Goal: Entertainment & Leisure: Consume media (video, audio)

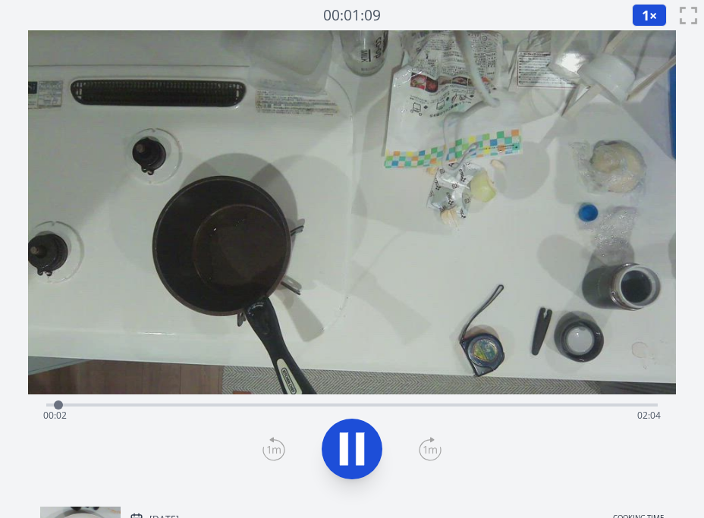
click at [134, 409] on div "Time elapsed: 00:02 Time remaining: 02:04" at bounding box center [351, 416] width 617 height 24
click at [201, 405] on div "Time elapsed: 00:19 Time remaining: 01:47" at bounding box center [351, 416] width 617 height 24
click at [168, 403] on div "Time elapsed: 00:33 Time remaining: 01:33" at bounding box center [351, 403] width 611 height 18
click at [99, 398] on div "Time elapsed: 00:30 Time remaining: 01:36" at bounding box center [351, 403] width 611 height 18
click at [144, 408] on div "Time elapsed: 00:11 Time remaining: 01:55" at bounding box center [351, 416] width 617 height 24
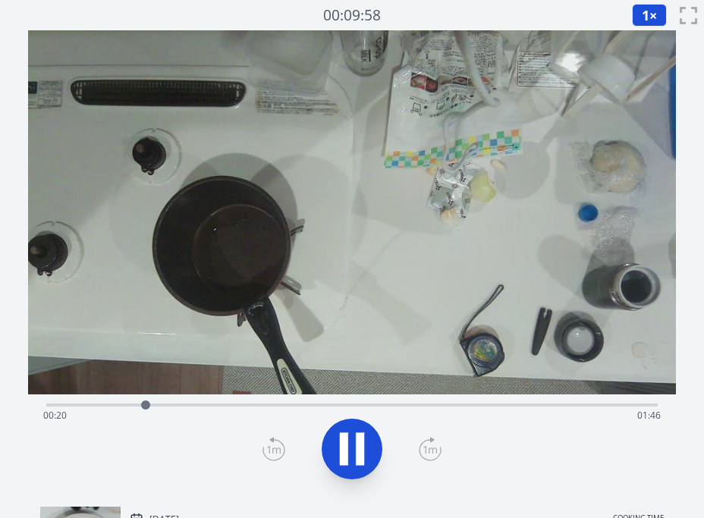
click at [136, 408] on div at bounding box center [145, 405] width 23 height 23
click at [177, 406] on div "Time elapsed: 00:23 Time remaining: 01:43" at bounding box center [351, 416] width 617 height 24
drag, startPoint x: 215, startPoint y: 403, endPoint x: 237, endPoint y: 404, distance: 22.0
click at [223, 404] on div "Time elapsed: 00:29 Time remaining: 01:37" at bounding box center [351, 403] width 611 height 18
click at [283, 403] on div "Time elapsed: 00:38 Time remaining: 01:28" at bounding box center [351, 403] width 611 height 18
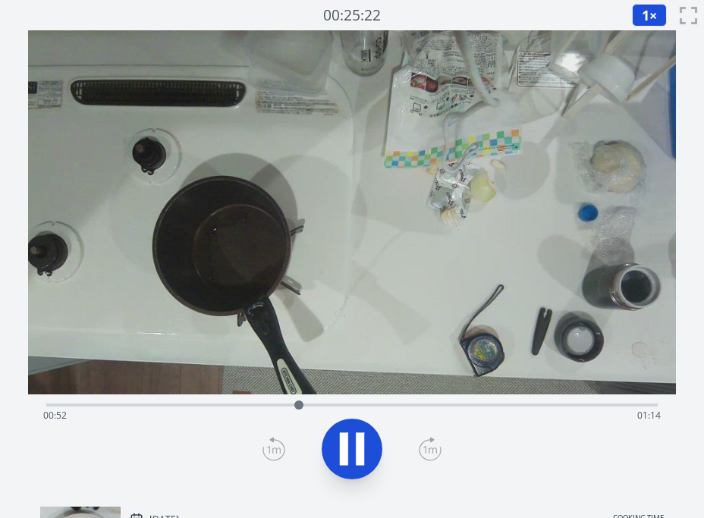
click at [266, 406] on div "Time elapsed: 00:52 Time remaining: 01:14" at bounding box center [351, 416] width 617 height 24
click at [472, 406] on div "Time elapsed: 01:24 Time remaining: 00:42" at bounding box center [351, 416] width 617 height 24
click at [497, 405] on div "Time elapsed: 01:28 Time remaining: 00:38" at bounding box center [351, 416] width 617 height 24
click at [499, 407] on div at bounding box center [509, 405] width 23 height 23
click at [522, 406] on div "Time elapsed: 01:33 Time remaining: 00:33" at bounding box center [351, 416] width 617 height 24
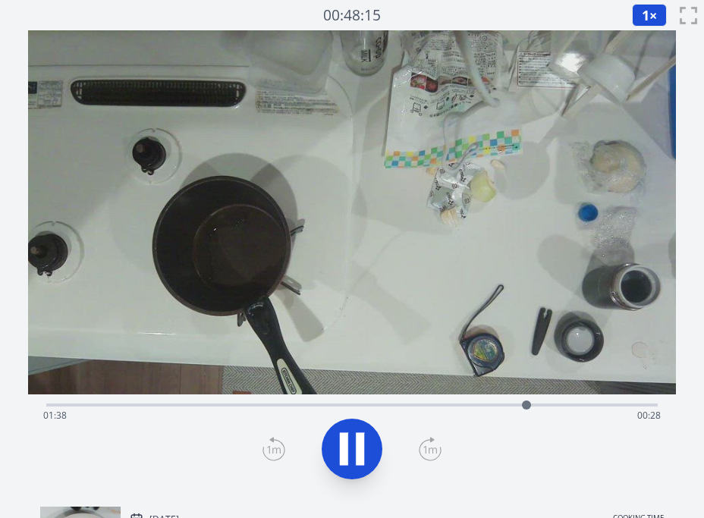
click at [543, 406] on div "Time elapsed: 01:38 Time remaining: 00:28" at bounding box center [351, 416] width 617 height 24
click at [572, 405] on div "Time elapsed: 01:42 Time remaining: 00:24" at bounding box center [351, 416] width 617 height 24
click at [597, 405] on div "Time elapsed: 01:49 Time remaining: 00:17" at bounding box center [351, 416] width 617 height 24
click at [596, 408] on div at bounding box center [599, 405] width 23 height 23
click at [590, 407] on div "Time elapsed: 01:58 Time remaining: 00:08" at bounding box center [351, 416] width 617 height 24
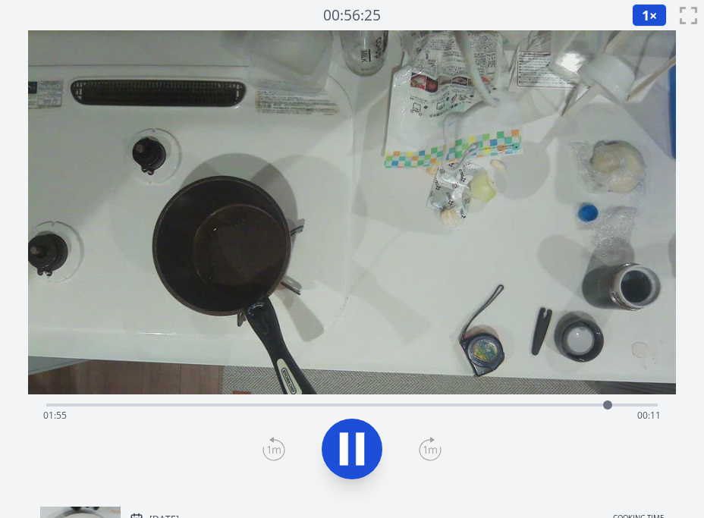
click at [346, 451] on icon at bounding box center [344, 449] width 8 height 33
click at [624, 407] on div "Time elapsed: 01:55 Time remaining: 00:11" at bounding box center [351, 416] width 617 height 24
click at [607, 409] on div "Time elapsed: 01:58 Time remaining: 00:08" at bounding box center [351, 416] width 617 height 24
click at [217, 404] on div "Time elapsed: 01:55 Time remaining: 00:11" at bounding box center [351, 416] width 617 height 24
click at [195, 407] on div "Time elapsed: 00:35 Time remaining: 01:31" at bounding box center [351, 416] width 617 height 24
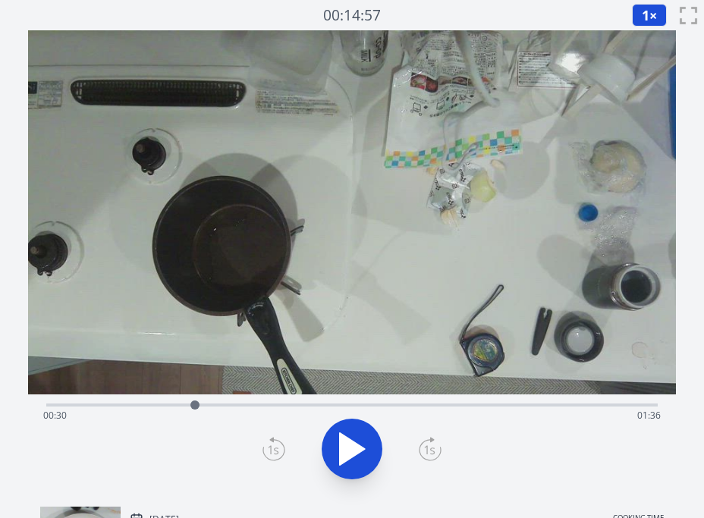
click at [240, 404] on div "Time elapsed: 00:30 Time remaining: 01:36" at bounding box center [351, 416] width 617 height 24
click at [261, 404] on div "Time elapsed: 00:39 Time remaining: 01:26" at bounding box center [351, 416] width 617 height 24
click at [275, 404] on div "Time elapsed: 00:44 Time remaining: 01:22" at bounding box center [351, 416] width 617 height 24
click at [294, 407] on div "Time elapsed: 00:47 Time remaining: 01:19" at bounding box center [351, 416] width 617 height 24
click at [289, 406] on div at bounding box center [294, 405] width 23 height 23
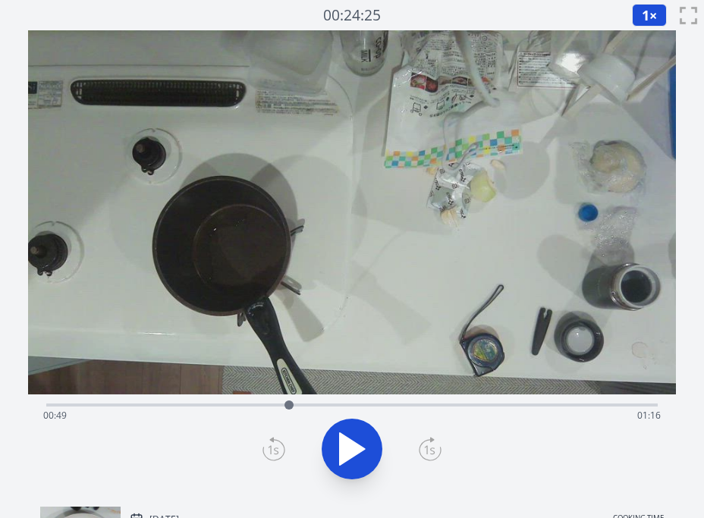
click at [540, 405] on div "Time elapsed: 00:49 Time remaining: 01:16" at bounding box center [351, 416] width 617 height 24
click at [245, 404] on div "Time elapsed: 01:41 Time remaining: 00:25" at bounding box center [351, 416] width 617 height 24
click at [263, 404] on div "Time elapsed: 00:40 Time remaining: 01:25" at bounding box center [351, 416] width 617 height 24
click at [285, 404] on div "Time elapsed: 00:44 Time remaining: 01:22" at bounding box center [351, 416] width 617 height 24
click at [290, 404] on div at bounding box center [285, 405] width 9 height 9
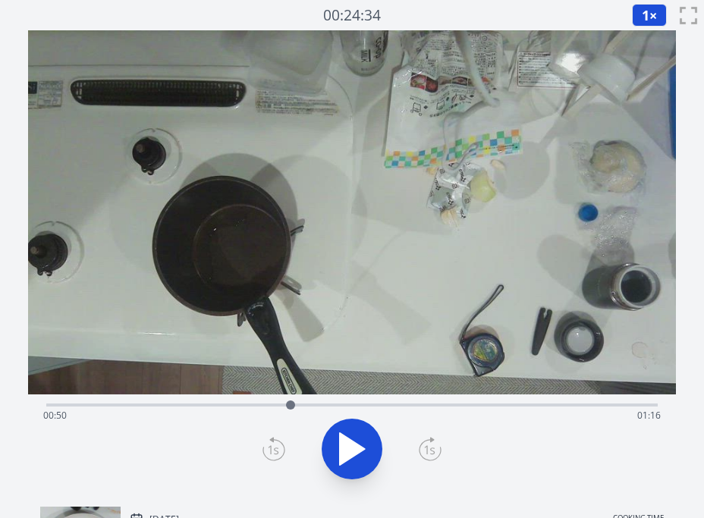
click at [550, 404] on div "Time elapsed: 00:50 Time remaining: 01:16" at bounding box center [351, 416] width 617 height 24
click at [529, 407] on div "Time elapsed: 01:43 Time remaining: 00:23" at bounding box center [351, 416] width 617 height 24
click at [470, 406] on div "Time elapsed: 01:39 Time remaining: 00:27" at bounding box center [351, 416] width 617 height 24
click at [247, 411] on div "Time elapsed: 01:27 Time remaining: 00:39" at bounding box center [351, 416] width 617 height 24
click at [219, 404] on div "Time elapsed: 00:41 Time remaining: 01:25" at bounding box center [351, 416] width 617 height 24
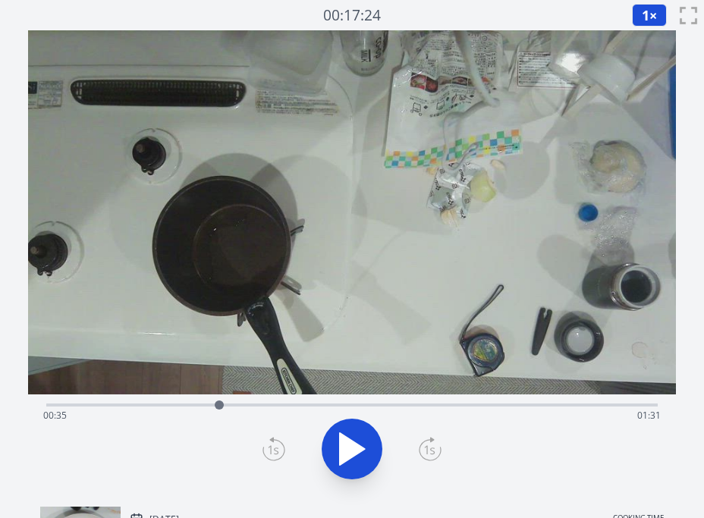
click at [264, 404] on div "Time elapsed: 00:35 Time remaining: 01:31" at bounding box center [351, 416] width 617 height 24
click at [276, 404] on div "Time elapsed: 00:44 Time remaining: 01:22" at bounding box center [351, 416] width 617 height 24
click at [287, 403] on div at bounding box center [286, 405] width 23 height 23
click at [344, 441] on icon at bounding box center [352, 449] width 25 height 32
click at [344, 440] on icon at bounding box center [344, 449] width 8 height 33
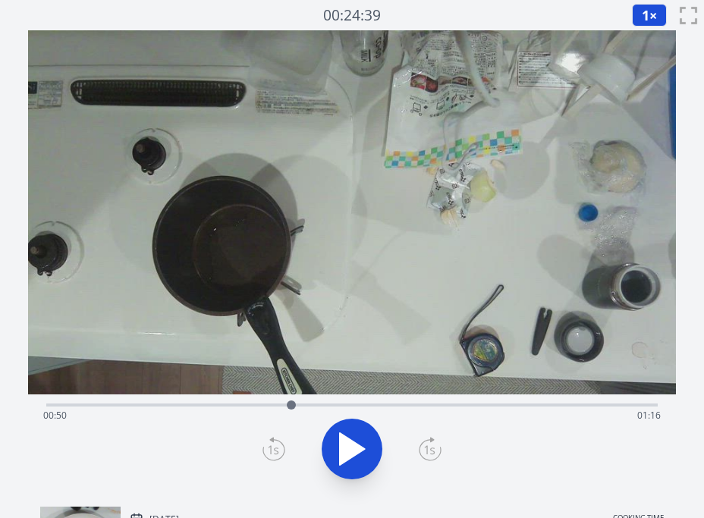
click at [349, 438] on icon at bounding box center [352, 449] width 25 height 32
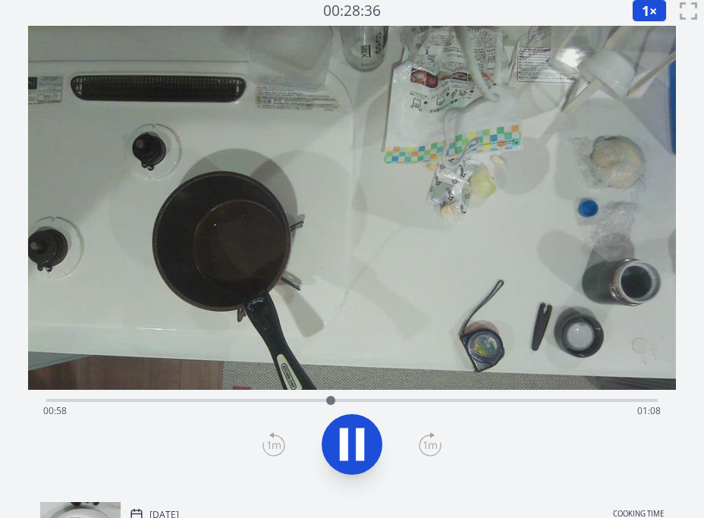
scroll to position [11, 0]
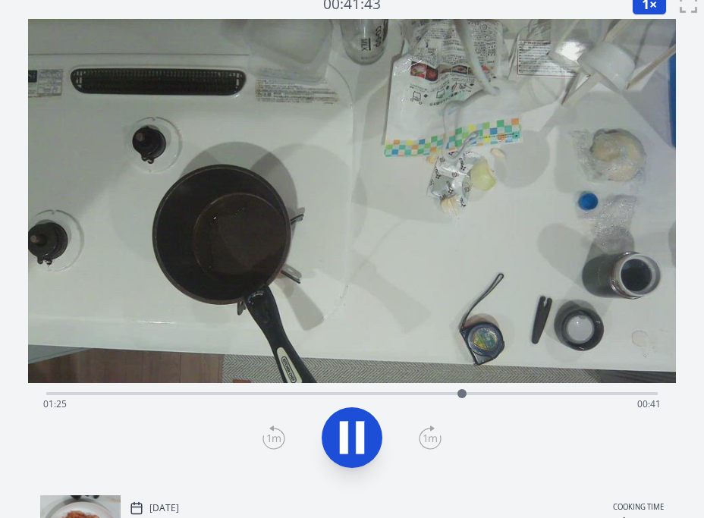
click at [350, 447] on icon at bounding box center [352, 437] width 42 height 42
click at [586, 392] on div "Time elapsed: 01:25 Time remaining: 00:41" at bounding box center [351, 404] width 617 height 24
click at [577, 394] on div at bounding box center [585, 393] width 23 height 23
click at [608, 392] on div "Time elapsed: 01:49 Time remaining: 00:17" at bounding box center [351, 404] width 617 height 24
click at [602, 395] on div at bounding box center [602, 393] width 23 height 23
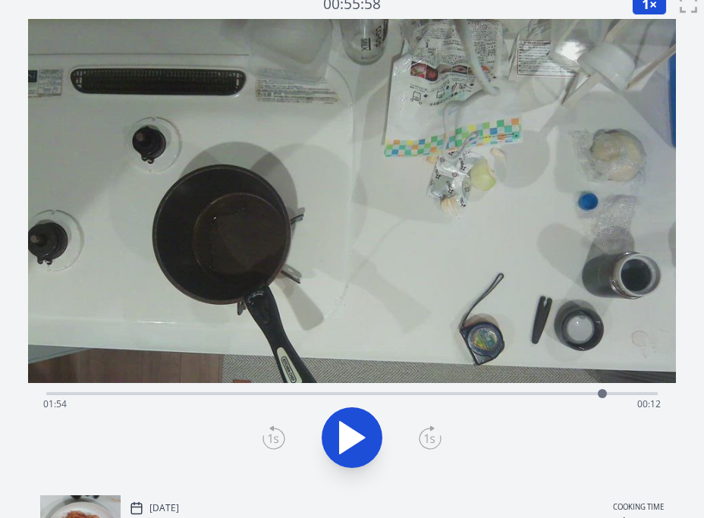
click at [356, 430] on icon at bounding box center [352, 437] width 42 height 42
click at [356, 430] on icon at bounding box center [360, 438] width 8 height 33
click at [366, 435] on icon at bounding box center [352, 437] width 42 height 42
click at [140, 393] on div "Time elapsed: 01:57 Time remaining: 00:09" at bounding box center [351, 404] width 617 height 24
click at [209, 388] on div "Time elapsed: 00:19 Time remaining: 01:47" at bounding box center [351, 392] width 611 height 18
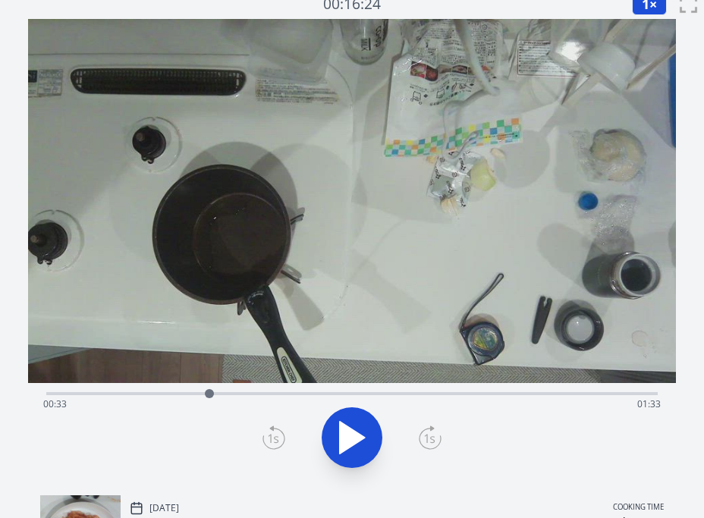
click at [250, 393] on div "Time elapsed: 00:33 Time remaining: 01:33" at bounding box center [351, 404] width 617 height 24
click at [265, 391] on div "Time elapsed: 00:41 Time remaining: 01:25" at bounding box center [351, 392] width 611 height 18
click at [277, 394] on div "Time elapsed: 00:45 Time remaining: 01:21" at bounding box center [351, 404] width 617 height 24
click at [563, 394] on div "Time elapsed: 00:47 Time remaining: 01:19" at bounding box center [351, 404] width 617 height 24
click at [600, 393] on div "Time elapsed: 01:46 Time remaining: 00:20" at bounding box center [351, 404] width 617 height 24
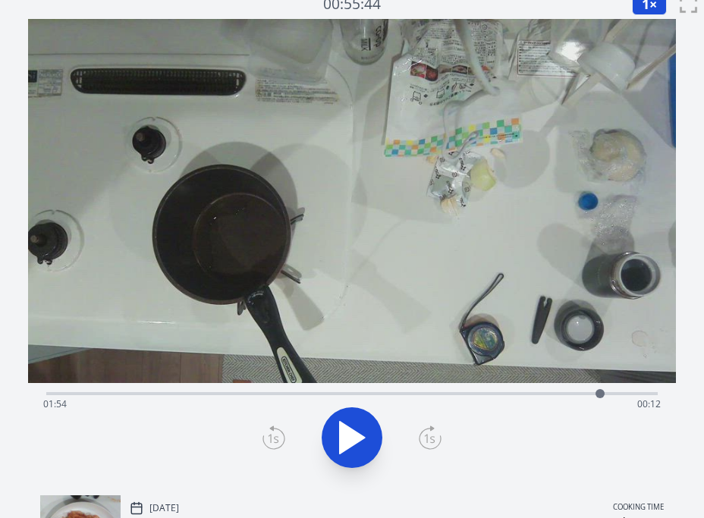
click at [593, 394] on div at bounding box center [600, 393] width 23 height 23
click at [617, 394] on div "Time elapsed: 01:52 Time remaining: 00:14" at bounding box center [351, 404] width 617 height 24
click at [606, 392] on div at bounding box center [617, 393] width 23 height 23
click at [362, 436] on icon at bounding box center [352, 438] width 25 height 32
click at [362, 436] on icon at bounding box center [360, 438] width 8 height 33
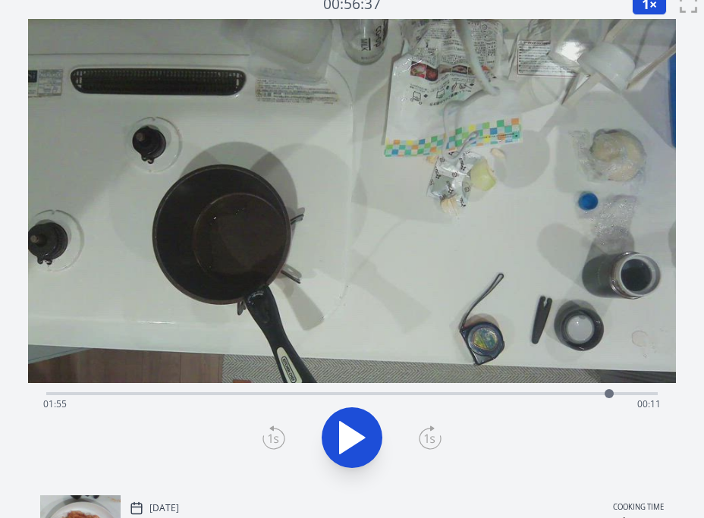
click at [598, 392] on div at bounding box center [609, 393] width 23 height 23
click at [366, 428] on icon at bounding box center [352, 437] width 42 height 42
click at [359, 429] on icon at bounding box center [360, 438] width 8 height 33
click at [589, 396] on div "Time elapsed: 01:58 Time remaining: 00:08" at bounding box center [351, 404] width 617 height 24
click at [353, 426] on icon at bounding box center [352, 437] width 42 height 42
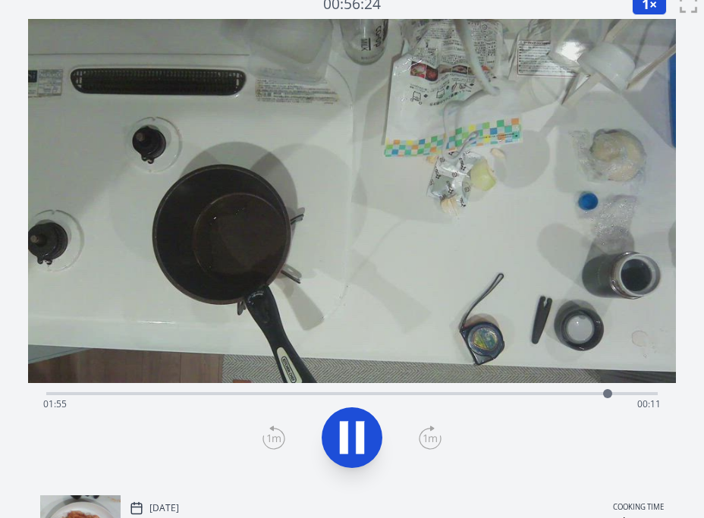
click at [353, 426] on icon at bounding box center [352, 437] width 42 height 42
click at [445, 397] on div "Time elapsed: 01:56 Time remaining: 00:10" at bounding box center [351, 404] width 617 height 24
click at [518, 398] on div "Time elapsed: 01:22 Time remaining: 00:44" at bounding box center [351, 404] width 617 height 24
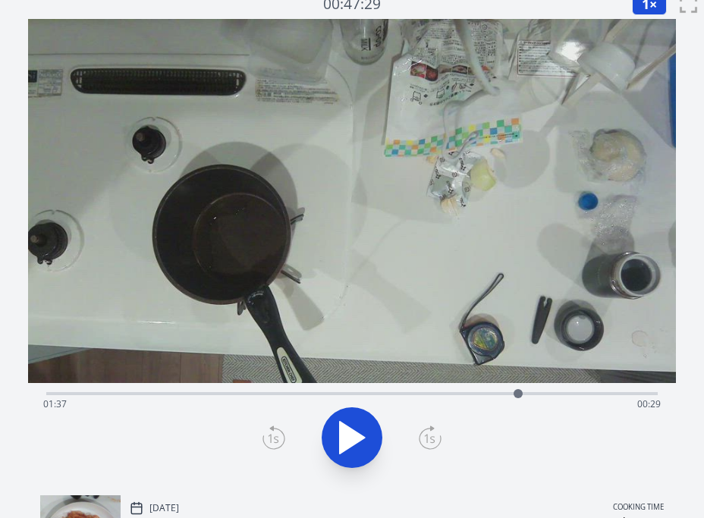
click at [560, 394] on div "Time elapsed: 01:37 Time remaining: 00:29" at bounding box center [351, 404] width 617 height 24
click at [586, 394] on div "Time elapsed: 01:45 Time remaining: 00:21" at bounding box center [351, 404] width 617 height 24
click at [607, 394] on div "Time elapsed: 01:51 Time remaining: 00:15" at bounding box center [351, 404] width 617 height 24
click at [596, 394] on div at bounding box center [606, 393] width 23 height 23
click at [587, 394] on div at bounding box center [596, 393] width 23 height 23
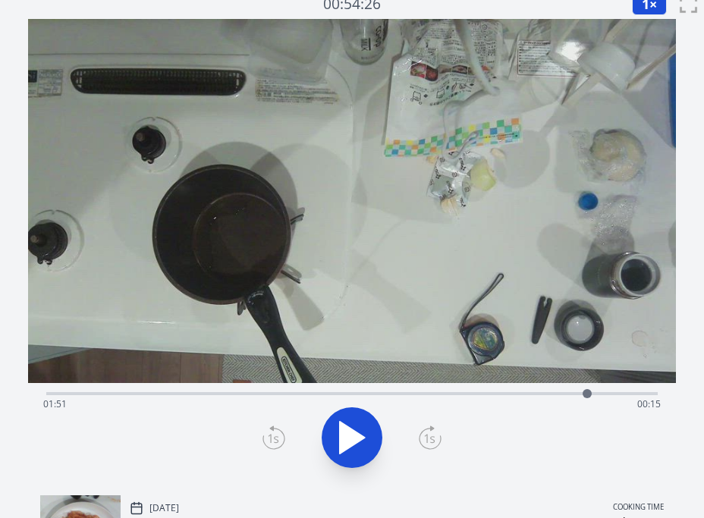
click at [607, 394] on div "Time elapsed: 01:51 Time remaining: 00:15" at bounding box center [351, 404] width 617 height 24
click at [624, 394] on div "Time elapsed: 01:55 Time remaining: 00:11" at bounding box center [351, 404] width 617 height 24
click at [355, 393] on div "Time elapsed: 01:59 Time remaining: 00:07" at bounding box center [351, 404] width 617 height 24
click at [318, 394] on div "Time elapsed: 01:03 Time remaining: 01:03" at bounding box center [351, 404] width 617 height 24
click at [530, 397] on div "Time elapsed: 00:55 Time remaining: 01:10" at bounding box center [351, 404] width 617 height 24
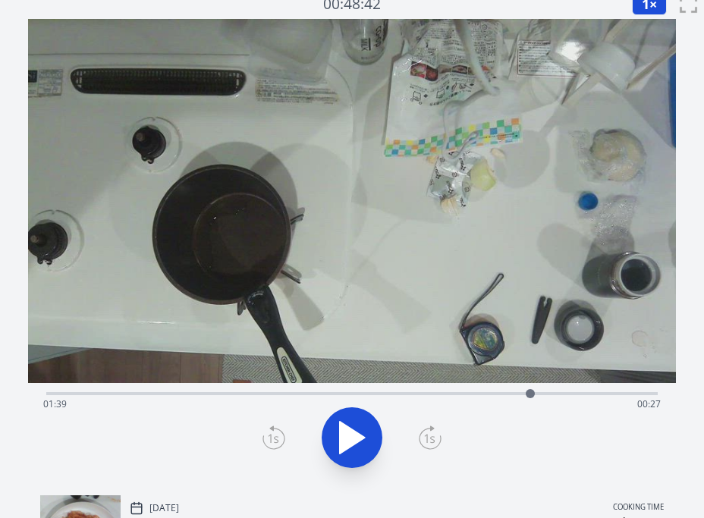
click at [517, 393] on div "Time elapsed: 01:39 Time remaining: 00:27" at bounding box center [351, 404] width 617 height 24
click at [481, 394] on div "Time elapsed: 01:36 Time remaining: 00:30" at bounding box center [351, 404] width 617 height 24
click at [504, 394] on div "Time elapsed: 01:29 Time remaining: 00:37" at bounding box center [351, 404] width 617 height 24
click at [240, 394] on div "Time elapsed: 01:34 Time remaining: 00:32" at bounding box center [351, 404] width 617 height 24
click at [316, 390] on div "Time elapsed: 00:39 Time remaining: 01:26" at bounding box center [351, 392] width 611 height 18
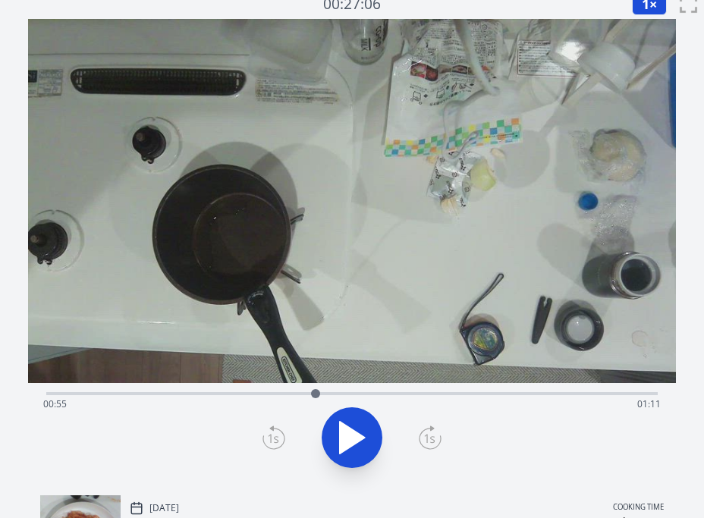
click at [241, 394] on div "Time elapsed: 00:55 Time remaining: 01:11" at bounding box center [351, 404] width 617 height 24
click at [356, 426] on icon at bounding box center [352, 437] width 42 height 42
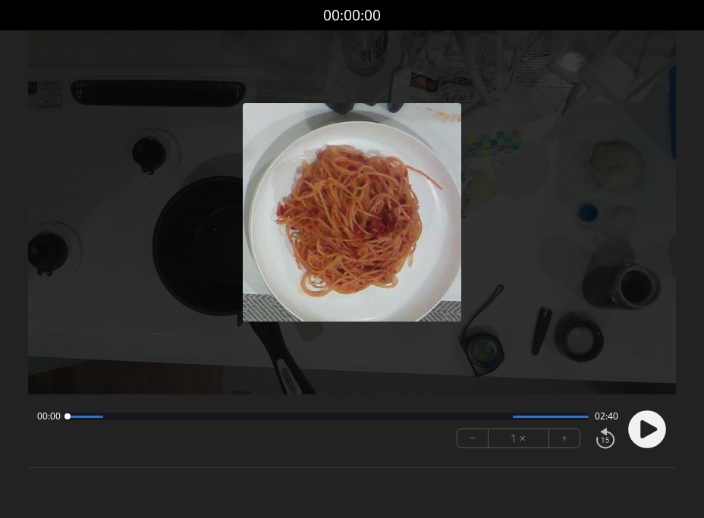
click at [651, 430] on icon at bounding box center [648, 429] width 17 height 18
click at [564, 439] on button "+" at bounding box center [564, 438] width 30 height 18
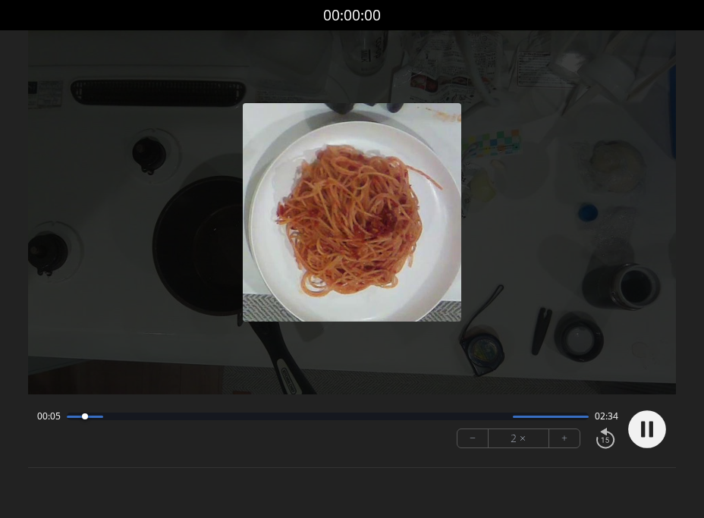
click at [564, 439] on button "+" at bounding box center [564, 438] width 30 height 18
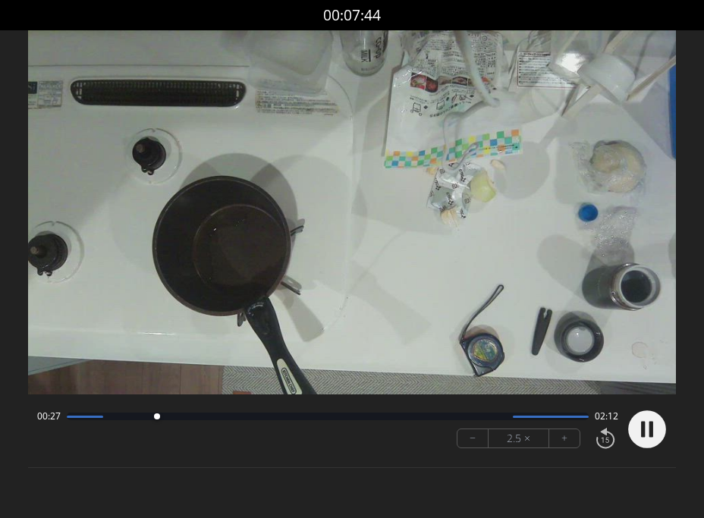
click at [406, 414] on div at bounding box center [328, 417] width 522 height 8
click at [486, 416] on div at bounding box center [328, 417] width 522 height 8
drag, startPoint x: 489, startPoint y: 419, endPoint x: 470, endPoint y: 419, distance: 19.0
click at [476, 419] on div at bounding box center [477, 417] width 20 height 20
drag, startPoint x: 469, startPoint y: 419, endPoint x: 443, endPoint y: 416, distance: 26.0
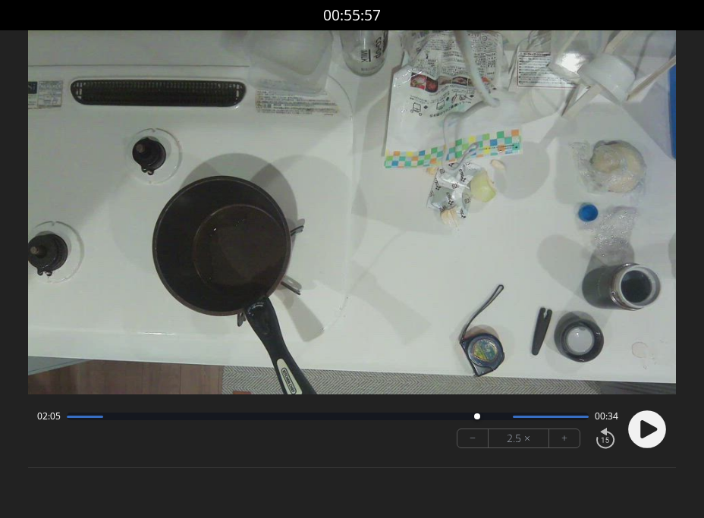
click at [467, 417] on div at bounding box center [477, 417] width 20 height 20
click at [443, 416] on div at bounding box center [450, 417] width 20 height 20
click at [649, 437] on circle at bounding box center [647, 429] width 38 height 38
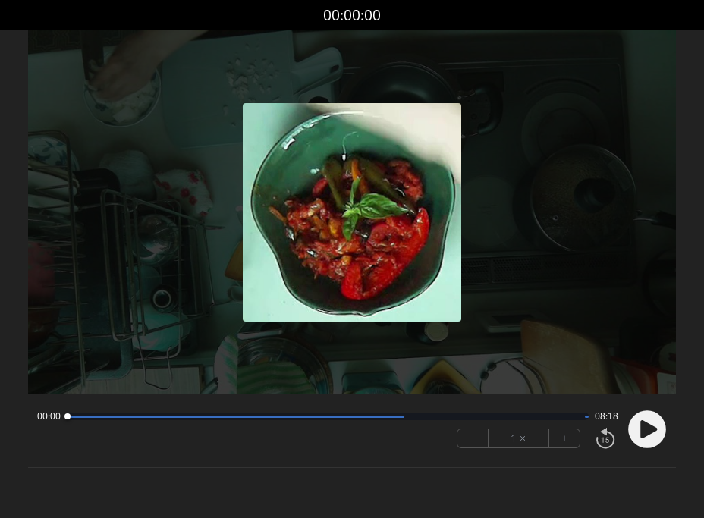
click at [643, 429] on icon at bounding box center [648, 429] width 17 height 18
click at [568, 438] on button "+" at bounding box center [564, 438] width 30 height 18
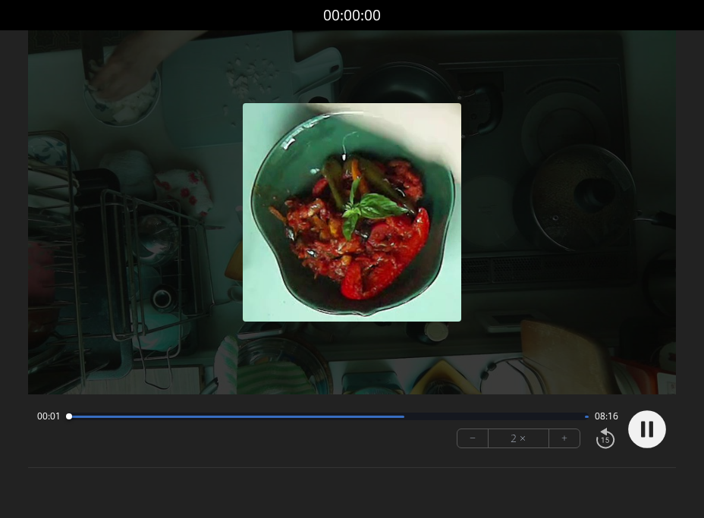
click at [568, 438] on button "+" at bounding box center [564, 438] width 30 height 18
click at [407, 414] on div at bounding box center [328, 417] width 522 height 8
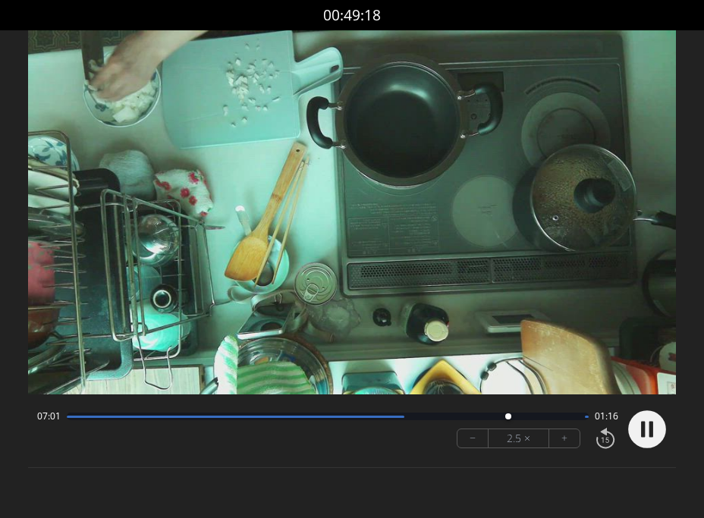
click at [539, 419] on div at bounding box center [328, 417] width 522 height 8
click at [566, 419] on div at bounding box center [328, 417] width 522 height 8
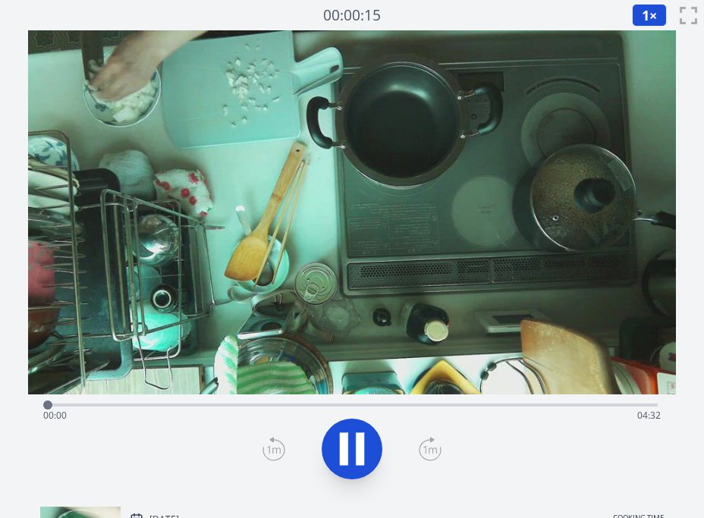
click at [452, 401] on div "Time elapsed: 00:00 Time remaining: 04:32" at bounding box center [351, 403] width 611 height 18
click at [303, 407] on div "Time elapsed: 03:18 Time remaining: 01:14" at bounding box center [351, 416] width 617 height 24
drag, startPoint x: 218, startPoint y: 404, endPoint x: 206, endPoint y: 404, distance: 11.4
click at [216, 404] on div "Time elapsed: 01:54 Time remaining: 02:37" at bounding box center [351, 416] width 617 height 24
click at [146, 404] on div "Time elapsed: 01:15 Time remaining: 03:16" at bounding box center [351, 416] width 617 height 24
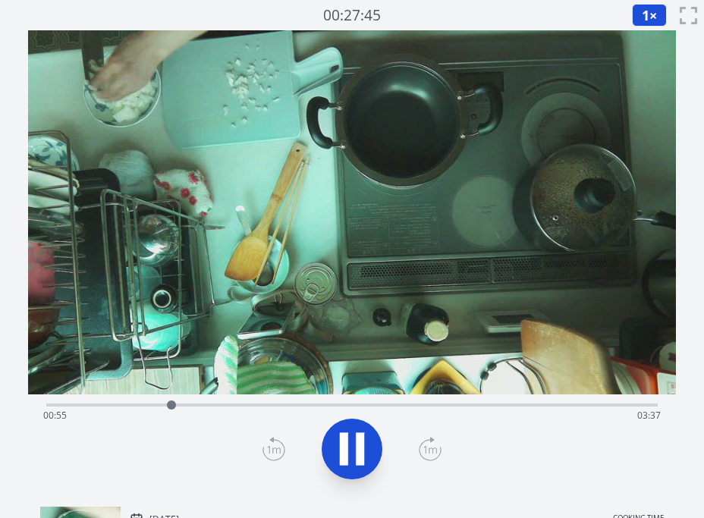
click at [342, 445] on icon at bounding box center [344, 449] width 8 height 33
click at [342, 445] on icon at bounding box center [352, 449] width 25 height 32
click at [342, 445] on icon at bounding box center [344, 449] width 8 height 33
click at [342, 445] on icon at bounding box center [352, 449] width 25 height 32
click at [342, 445] on icon at bounding box center [344, 449] width 8 height 33
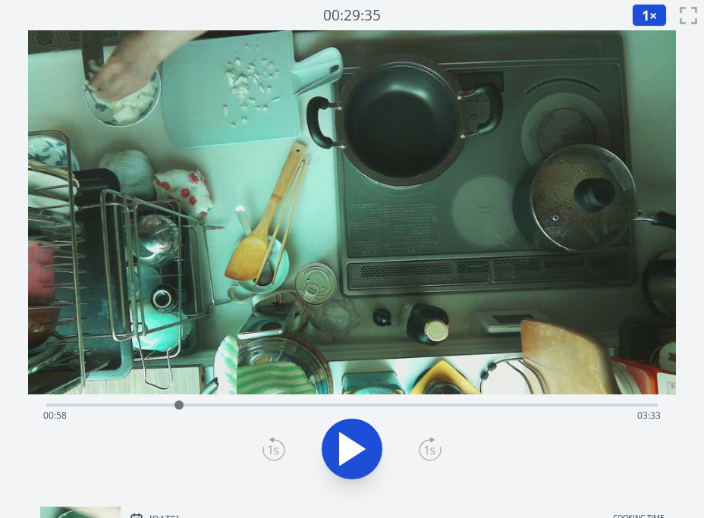
click at [342, 445] on icon at bounding box center [352, 449] width 25 height 32
click at [342, 445] on icon at bounding box center [344, 449] width 8 height 33
click at [174, 405] on div "Time elapsed: 01:03 Time remaining: 03:29" at bounding box center [351, 416] width 617 height 24
click at [181, 405] on div at bounding box center [174, 405] width 23 height 23
click at [338, 434] on icon at bounding box center [352, 449] width 42 height 42
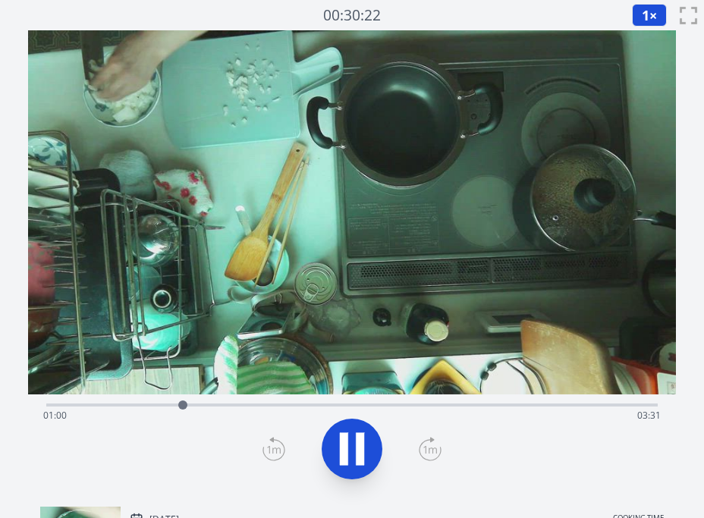
click at [338, 435] on icon at bounding box center [352, 449] width 42 height 42
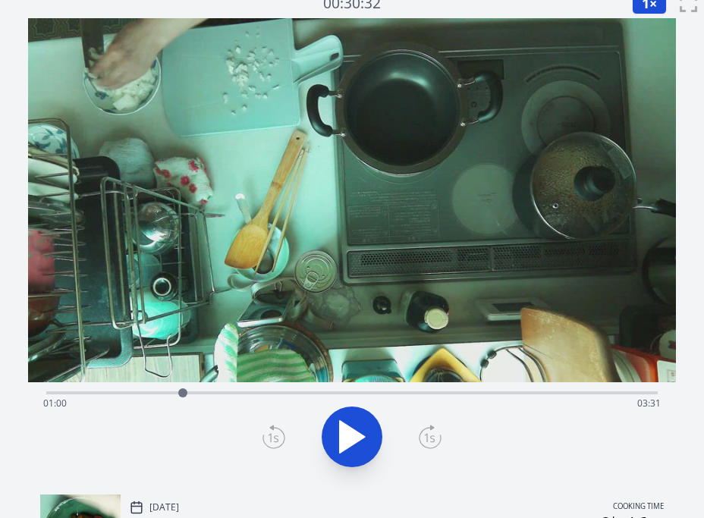
click at [456, 397] on div "Time elapsed: 01:00 Time remaining: 03:31" at bounding box center [351, 403] width 617 height 24
click at [410, 388] on div "Time elapsed: 03:01 Time remaining: 01:30" at bounding box center [351, 391] width 611 height 18
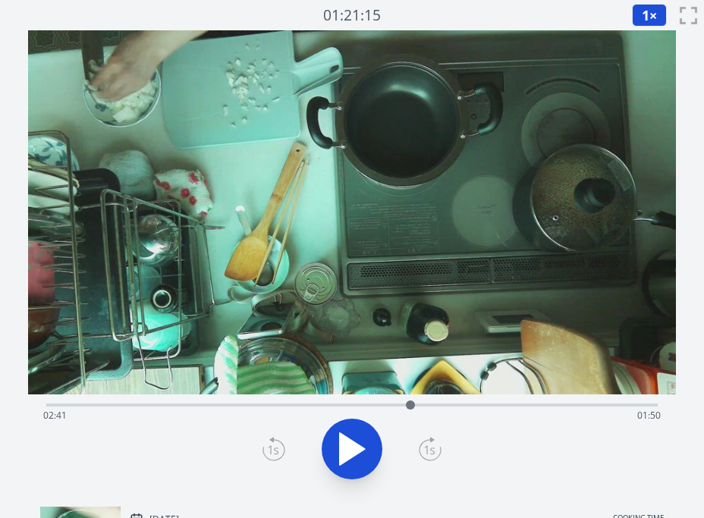
click at [351, 451] on icon at bounding box center [352, 449] width 25 height 32
click at [351, 451] on icon at bounding box center [352, 449] width 42 height 42
click at [286, 410] on div "Time elapsed: 02:43 Time remaining: 01:49" at bounding box center [351, 416] width 617 height 24
click at [236, 406] on div "Time elapsed: 01:46 Time remaining: 02:46" at bounding box center [351, 416] width 617 height 24
click at [266, 407] on div "Time elapsed: 01:24 Time remaining: 03:08" at bounding box center [351, 416] width 617 height 24
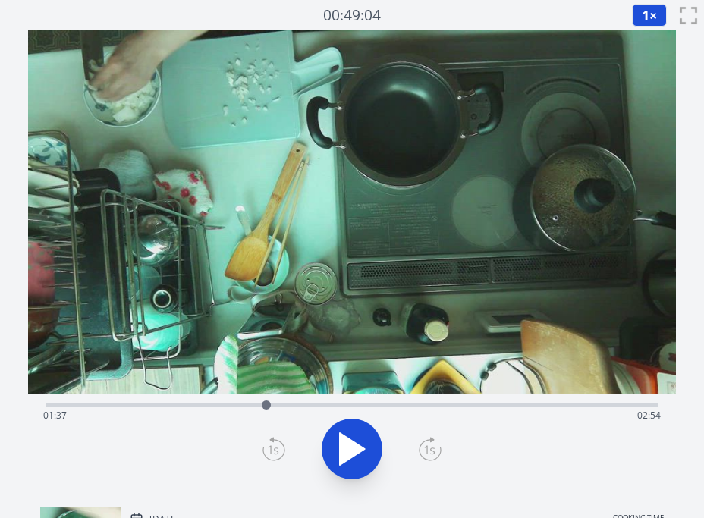
drag, startPoint x: 201, startPoint y: 403, endPoint x: 191, endPoint y: 402, distance: 9.9
click at [201, 403] on div "Time elapsed: 01:37 Time remaining: 02:54" at bounding box center [351, 403] width 611 height 18
click at [160, 400] on div "Time elapsed: 01:08 Time remaining: 03:23" at bounding box center [351, 403] width 611 height 18
click at [352, 448] on icon at bounding box center [352, 449] width 25 height 32
click at [642, 14] on span "1" at bounding box center [646, 15] width 8 height 18
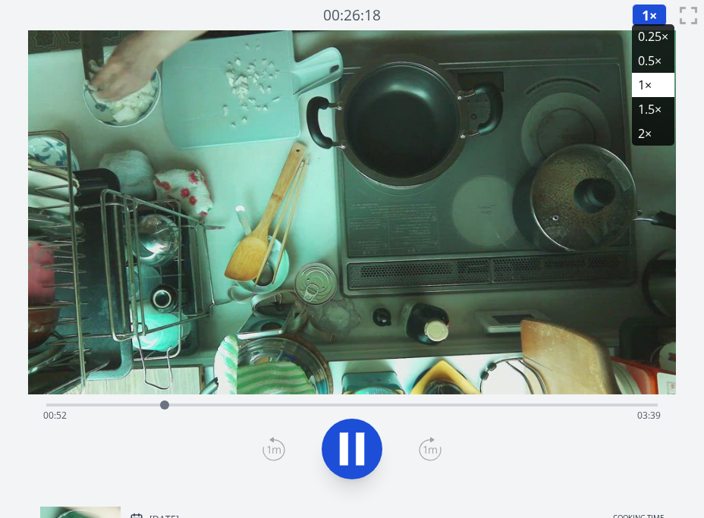
click at [643, 134] on li "2×" at bounding box center [653, 133] width 42 height 24
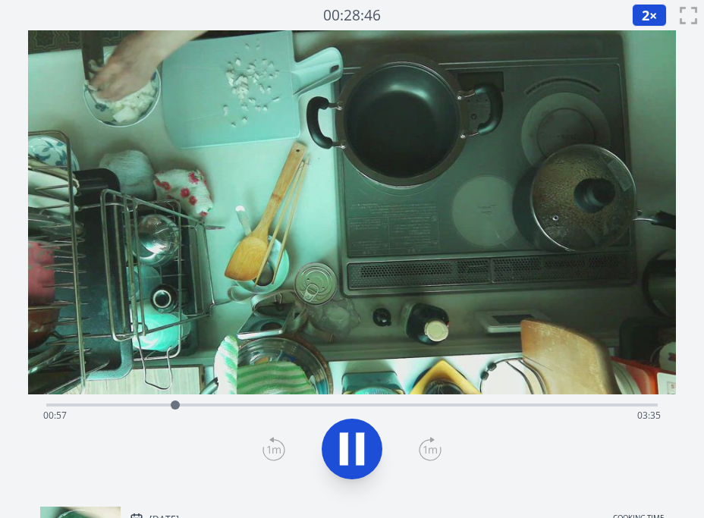
click at [196, 404] on div "Time elapsed: 00:57 Time remaining: 03:35" at bounding box center [351, 416] width 617 height 24
click at [239, 402] on div "Time elapsed: 01:07 Time remaining: 03:25" at bounding box center [351, 403] width 611 height 18
click at [309, 403] on div "Time elapsed: 01:36 Time remaining: 02:55" at bounding box center [351, 403] width 611 height 18
drag, startPoint x: 288, startPoint y: 404, endPoint x: 275, endPoint y: 404, distance: 12.9
click at [288, 404] on div "Time elapsed: 01:58 Time remaining: 02:33" at bounding box center [351, 416] width 617 height 24
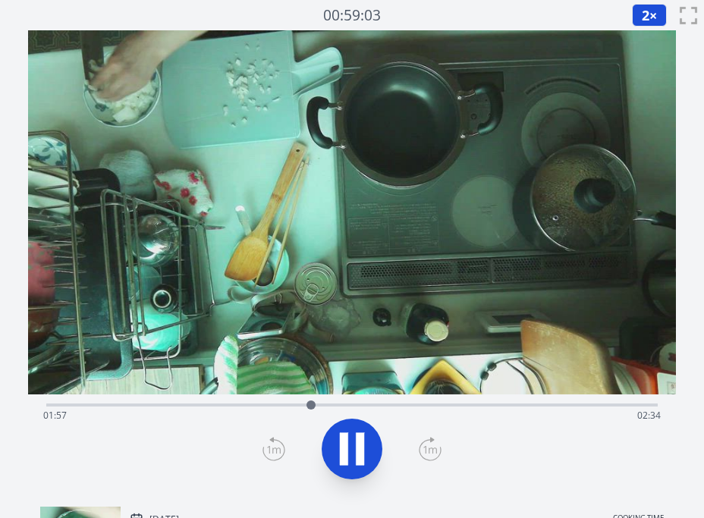
click at [261, 404] on div "Time elapsed: 01:57 Time remaining: 02:34" at bounding box center [351, 416] width 617 height 24
click at [374, 404] on div "Time elapsed: 01:51 Time remaining: 02:40" at bounding box center [351, 416] width 617 height 24
click at [419, 404] on div "Time elapsed: 02:36 Time remaining: 01:56" at bounding box center [351, 416] width 617 height 24
click at [448, 405] on div "Time elapsed: 02:46 Time remaining: 01:46" at bounding box center [351, 416] width 617 height 24
drag, startPoint x: 411, startPoint y: 405, endPoint x: 379, endPoint y: 407, distance: 31.9
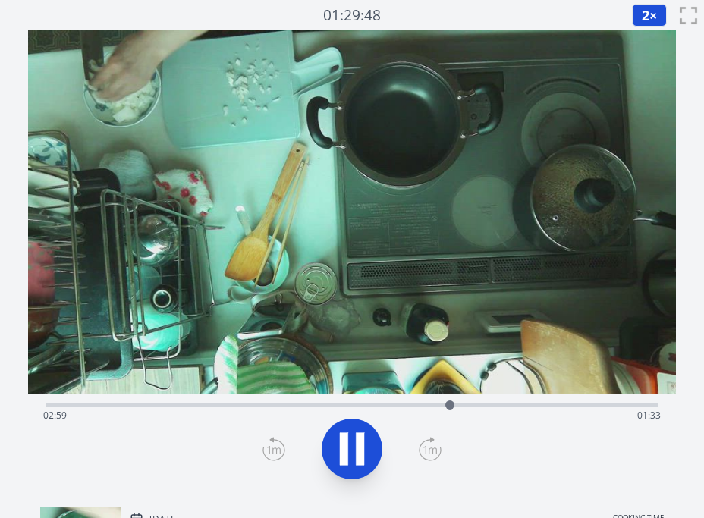
click at [411, 405] on div "Time elapsed: 02:59 Time remaining: 01:33" at bounding box center [351, 416] width 617 height 24
click at [375, 406] on div "Time elapsed: 02:42 Time remaining: 01:49" at bounding box center [351, 416] width 617 height 24
click at [397, 405] on div "Time elapsed: 02:27 Time remaining: 02:04" at bounding box center [351, 416] width 617 height 24
click at [642, 16] on span "2" at bounding box center [646, 15] width 8 height 18
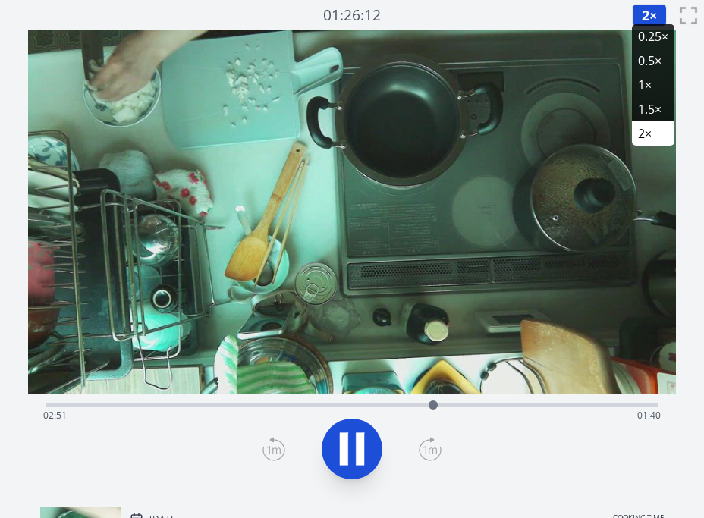
click at [642, 35] on li "0.25×" at bounding box center [653, 36] width 42 height 24
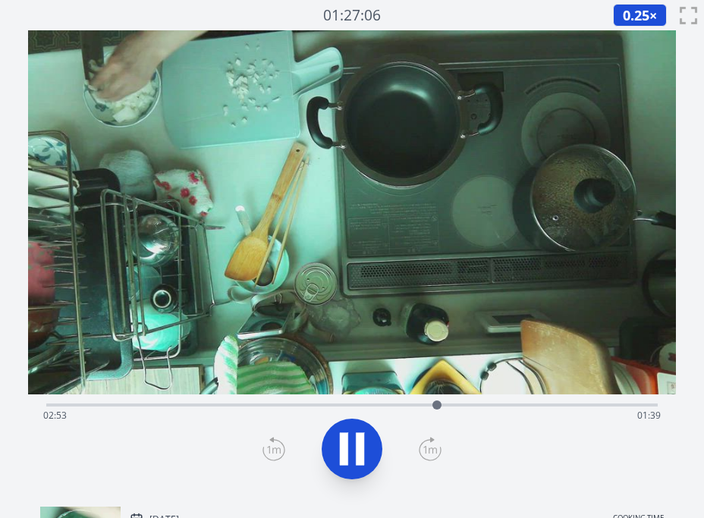
click at [275, 448] on icon at bounding box center [273, 449] width 23 height 24
click at [355, 454] on icon at bounding box center [352, 449] width 42 height 42
click at [278, 407] on div "Time elapsed: 02:53 Time remaining: 01:38" at bounding box center [351, 416] width 617 height 24
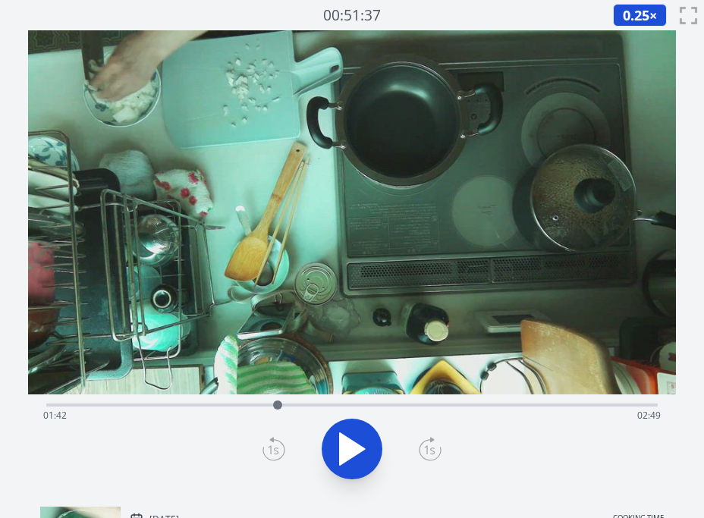
click at [340, 453] on icon at bounding box center [352, 449] width 25 height 32
click at [223, 399] on div "Time elapsed: 01:43 Time remaining: 02:49" at bounding box center [351, 403] width 611 height 18
click at [203, 404] on div "Time elapsed: 01:18 Time remaining: 03:13" at bounding box center [351, 416] width 617 height 24
click at [247, 404] on div "Time elapsed: 01:09 Time remaining: 03:22" at bounding box center [351, 416] width 617 height 24
click at [260, 405] on div "Time elapsed: 01:29 Time remaining: 03:03" at bounding box center [351, 416] width 617 height 24
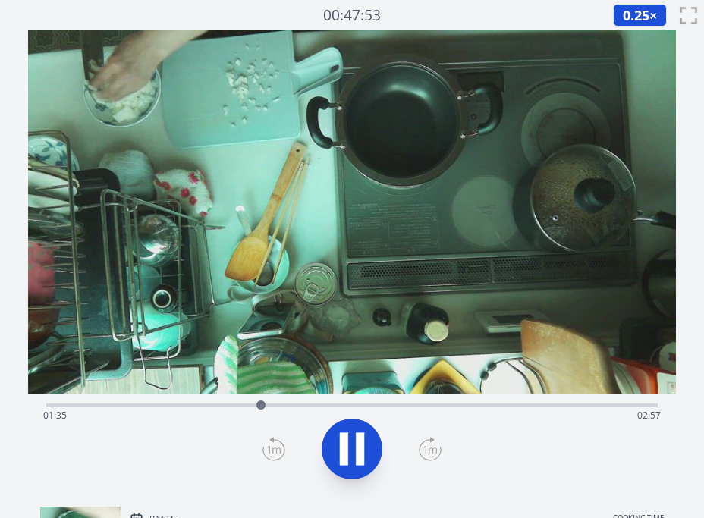
click at [344, 445] on icon at bounding box center [344, 449] width 8 height 33
click at [357, 446] on icon at bounding box center [352, 449] width 25 height 32
click at [281, 403] on div "Time elapsed: 01:35 Time remaining: 02:56" at bounding box center [351, 403] width 611 height 18
click at [278, 404] on div at bounding box center [282, 405] width 9 height 9
click at [311, 404] on div "Time elapsed: 01:49 Time remaining: 02:42" at bounding box center [351, 416] width 617 height 24
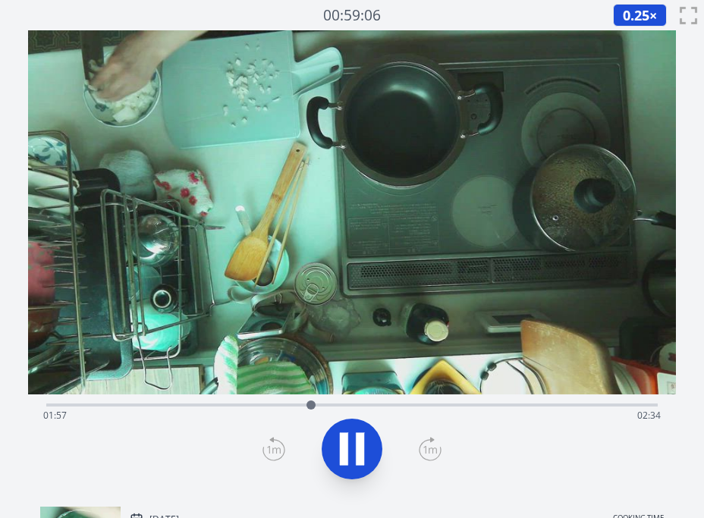
click at [330, 404] on div "Time elapsed: 01:57 Time remaining: 02:34" at bounding box center [351, 416] width 617 height 24
click at [363, 404] on div "Time elapsed: 02:06 Time remaining: 02:25" at bounding box center [351, 416] width 617 height 24
click at [348, 405] on div "Time elapsed: 02:20 Time remaining: 02:11" at bounding box center [351, 416] width 617 height 24
click at [388, 404] on div "Time elapsed: 02:14 Time remaining: 02:18" at bounding box center [351, 416] width 617 height 24
click at [372, 405] on div "Time elapsed: 02:32 Time remaining: 01:59" at bounding box center [351, 416] width 617 height 24
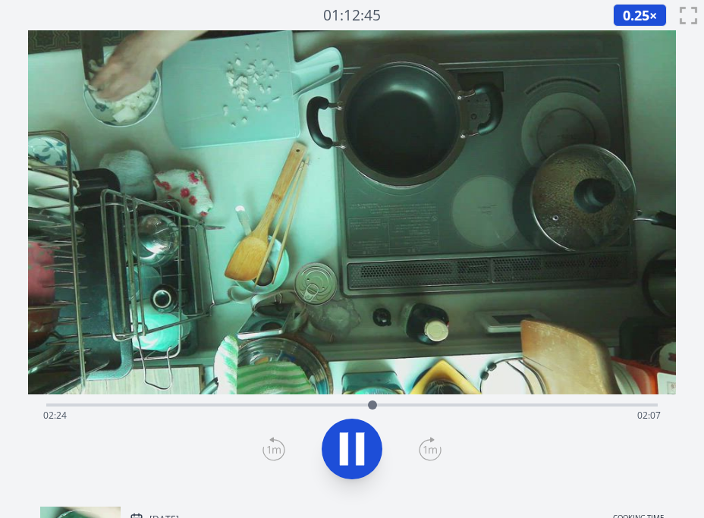
click at [383, 401] on div at bounding box center [372, 405] width 23 height 23
click at [401, 404] on div "Time elapsed: 02:30 Time remaining: 02:01" at bounding box center [351, 416] width 617 height 24
click at [390, 404] on div at bounding box center [401, 405] width 23 height 23
click at [360, 406] on div "Time elapsed: 02:32 Time remaining: 01:59" at bounding box center [351, 416] width 617 height 24
click at [302, 407] on div "Time elapsed: 02:19 Time remaining: 02:12" at bounding box center [351, 416] width 617 height 24
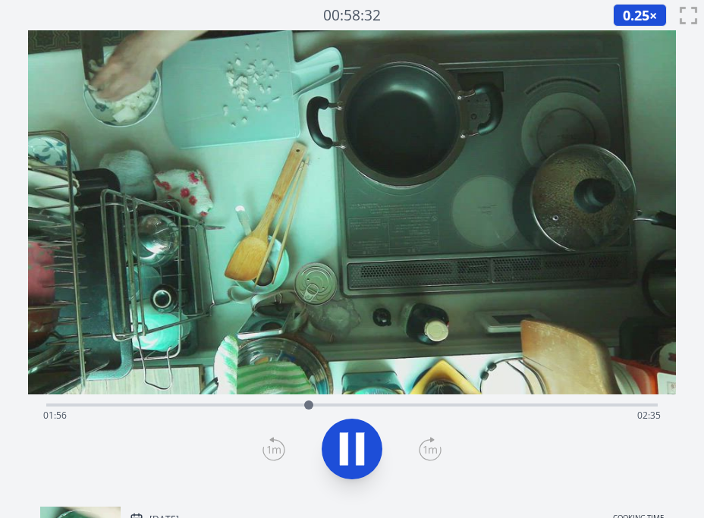
click at [317, 404] on div at bounding box center [308, 405] width 23 height 23
click at [326, 403] on div at bounding box center [317, 405] width 23 height 23
click at [335, 403] on div at bounding box center [326, 405] width 23 height 23
click at [344, 402] on div at bounding box center [335, 405] width 23 height 23
click at [355, 404] on div at bounding box center [344, 405] width 23 height 23
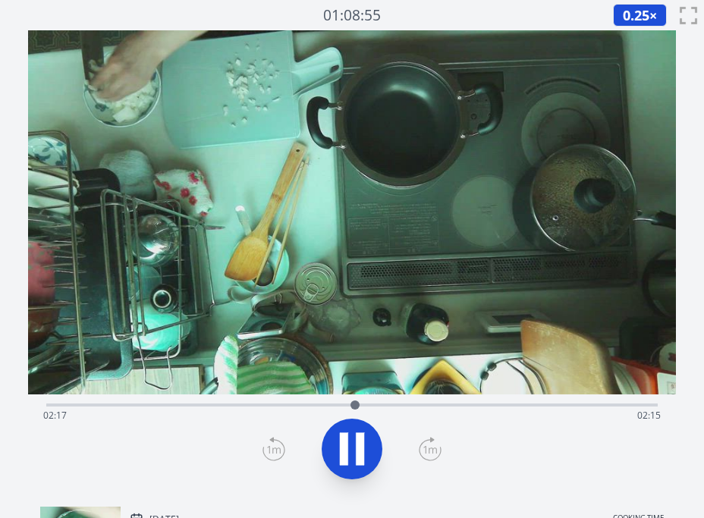
drag, startPoint x: 338, startPoint y: 404, endPoint x: 325, endPoint y: 404, distance: 12.9
click at [325, 404] on div "Time elapsed: 02:17 Time remaining: 02:15" at bounding box center [351, 416] width 617 height 24
click at [325, 404] on div at bounding box center [324, 405] width 9 height 9
drag, startPoint x: 315, startPoint y: 404, endPoint x: 303, endPoint y: 404, distance: 11.4
click at [320, 404] on div at bounding box center [324, 405] width 9 height 9
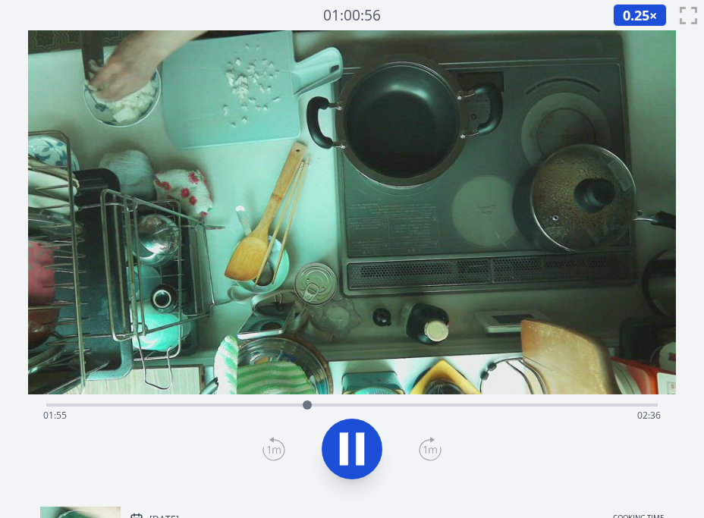
drag, startPoint x: 294, startPoint y: 404, endPoint x: 274, endPoint y: 404, distance: 19.7
click at [296, 404] on div at bounding box center [307, 405] width 23 height 23
drag, startPoint x: 273, startPoint y: 404, endPoint x: 265, endPoint y: 404, distance: 8.3
click at [269, 404] on div at bounding box center [273, 405] width 9 height 9
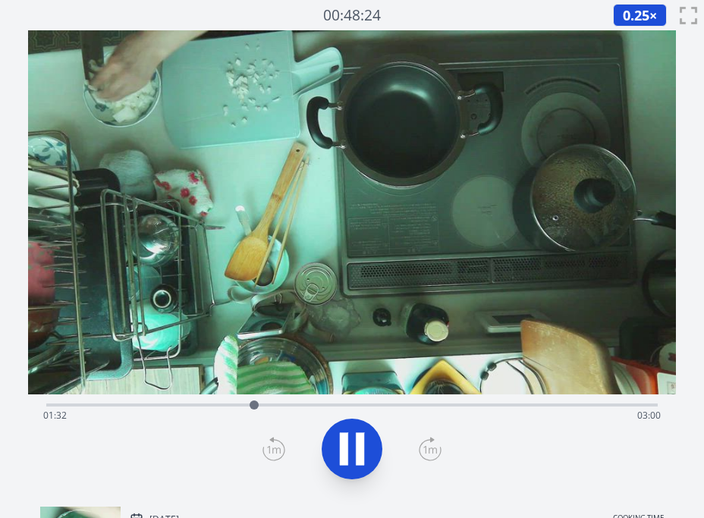
click at [250, 404] on div at bounding box center [254, 405] width 9 height 9
drag, startPoint x: 241, startPoint y: 404, endPoint x: 231, endPoint y: 404, distance: 9.9
click at [240, 404] on div at bounding box center [244, 405] width 9 height 9
drag, startPoint x: 227, startPoint y: 404, endPoint x: 261, endPoint y: 405, distance: 34.1
click at [231, 404] on div "Time elapsed: 01:25 Time remaining: 03:06" at bounding box center [351, 405] width 611 height 3
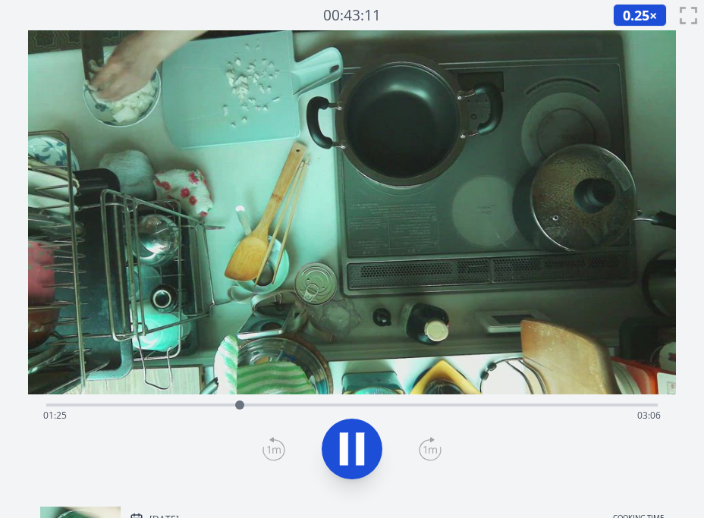
click at [268, 405] on div "Time elapsed: 01:25 Time remaining: 03:06" at bounding box center [351, 416] width 617 height 24
click at [297, 404] on div "Time elapsed: 01:38 Time remaining: 02:54" at bounding box center [351, 416] width 617 height 24
click at [322, 405] on div "Time elapsed: 01:51 Time remaining: 02:41" at bounding box center [351, 416] width 617 height 24
click at [324, 405] on div at bounding box center [321, 405] width 9 height 9
click at [247, 400] on div "Time elapsed: 02:03 Time remaining: 02:29" at bounding box center [351, 403] width 611 height 18
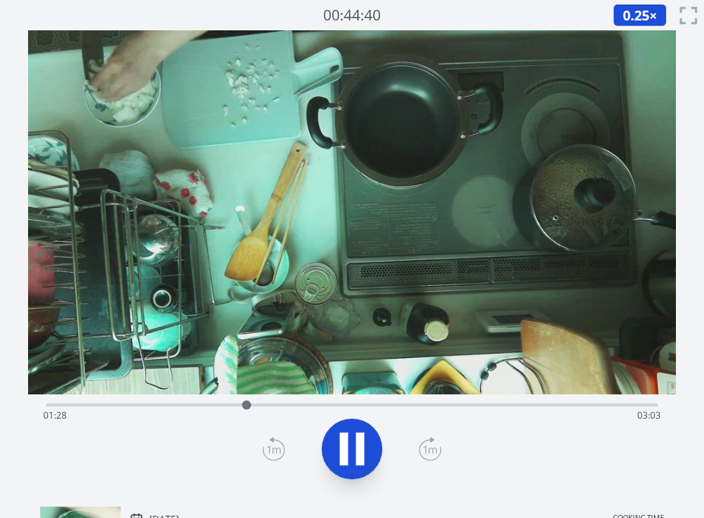
click at [244, 401] on div at bounding box center [246, 405] width 23 height 23
drag, startPoint x: 243, startPoint y: 402, endPoint x: 279, endPoint y: 402, distance: 35.7
click at [248, 402] on div at bounding box center [244, 405] width 9 height 9
click at [283, 403] on div "Time elapsed: 01:29 Time remaining: 03:02" at bounding box center [351, 403] width 611 height 18
click at [284, 403] on div at bounding box center [282, 405] width 9 height 9
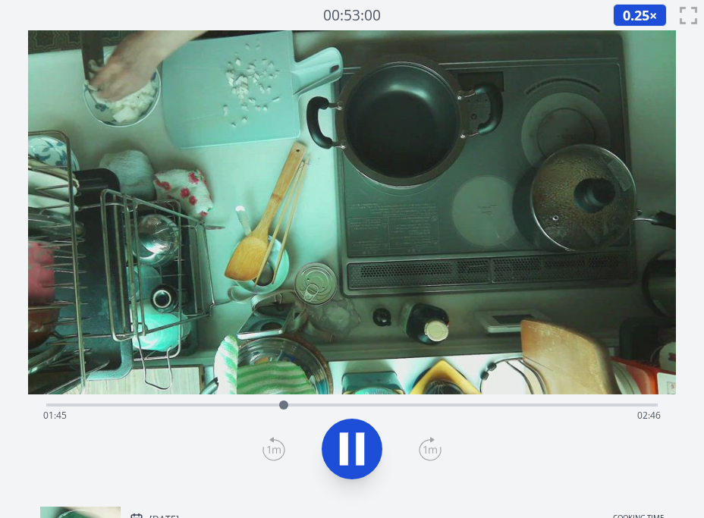
drag, startPoint x: 269, startPoint y: 402, endPoint x: 257, endPoint y: 402, distance: 11.4
click at [263, 402] on div "Time elapsed: 01:45 Time remaining: 02:46" at bounding box center [351, 403] width 611 height 18
click at [257, 402] on div at bounding box center [263, 405] width 23 height 23
click at [247, 402] on div at bounding box center [257, 405] width 23 height 23
click at [241, 402] on div at bounding box center [247, 405] width 23 height 23
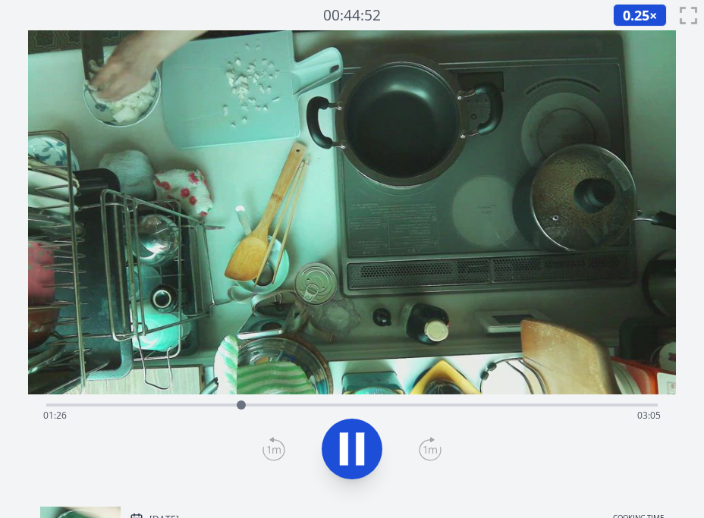
click at [280, 401] on div "Time elapsed: 01:26 Time remaining: 03:05" at bounding box center [351, 403] width 611 height 18
click at [281, 401] on div at bounding box center [279, 405] width 9 height 9
click at [261, 401] on div "Time elapsed: 01:44 Time remaining: 02:48" at bounding box center [351, 403] width 611 height 18
drag, startPoint x: 253, startPoint y: 401, endPoint x: 240, endPoint y: 401, distance: 13.7
click at [250, 401] on div at bounding box center [261, 405] width 23 height 23
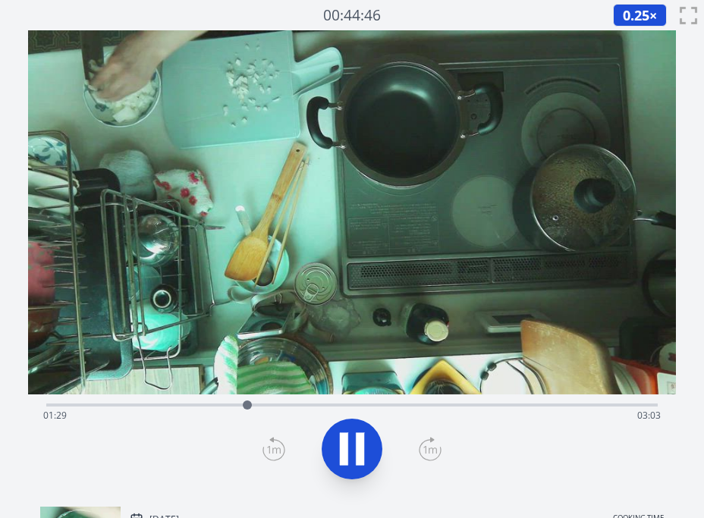
click at [243, 401] on div at bounding box center [247, 405] width 23 height 23
click at [252, 401] on div at bounding box center [250, 405] width 23 height 23
click at [321, 404] on div "Time elapsed: 01:32 Time remaining: 03:00" at bounding box center [351, 416] width 617 height 24
click at [331, 403] on div at bounding box center [321, 405] width 23 height 23
click at [341, 404] on div at bounding box center [333, 405] width 23 height 23
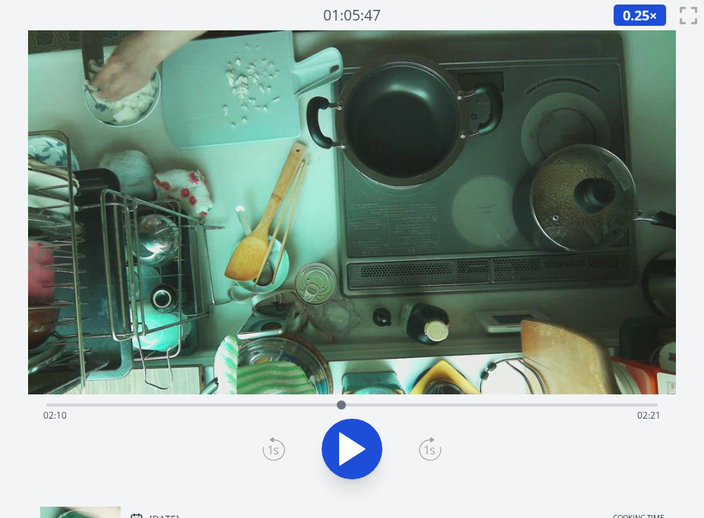
click at [350, 404] on div at bounding box center [341, 405] width 23 height 23
click at [364, 403] on div "Time elapsed: 02:15 Time remaining: 02:17" at bounding box center [351, 403] width 611 height 18
click at [381, 402] on div "Time elapsed: 02:21 Time remaining: 02:11" at bounding box center [351, 403] width 611 height 18
click at [398, 401] on div "Time elapsed: 02:29 Time remaining: 02:03" at bounding box center [351, 403] width 611 height 18
click at [397, 402] on div at bounding box center [396, 405] width 9 height 9
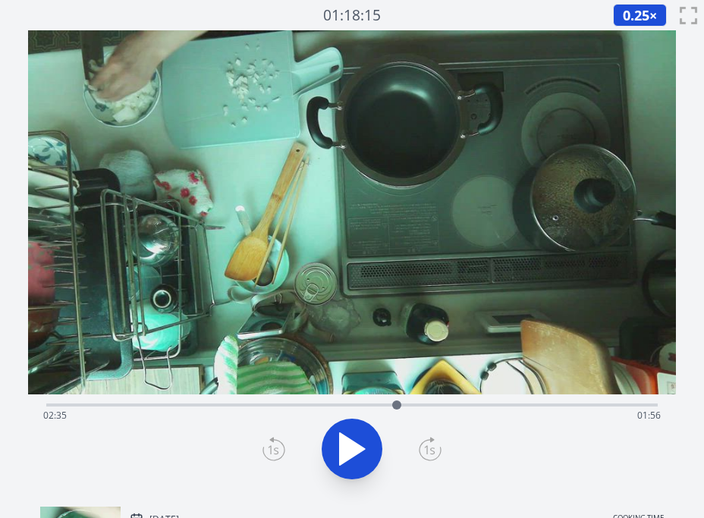
click at [390, 404] on div at bounding box center [396, 405] width 23 height 23
click at [384, 404] on div at bounding box center [390, 405] width 23 height 23
click at [358, 439] on icon at bounding box center [360, 449] width 8 height 33
click at [398, 405] on div "Time elapsed: 02:30 Time remaining: 02:02" at bounding box center [351, 416] width 617 height 24
click at [454, 404] on div "Time elapsed: 02:36 Time remaining: 01:56" at bounding box center [351, 416] width 617 height 24
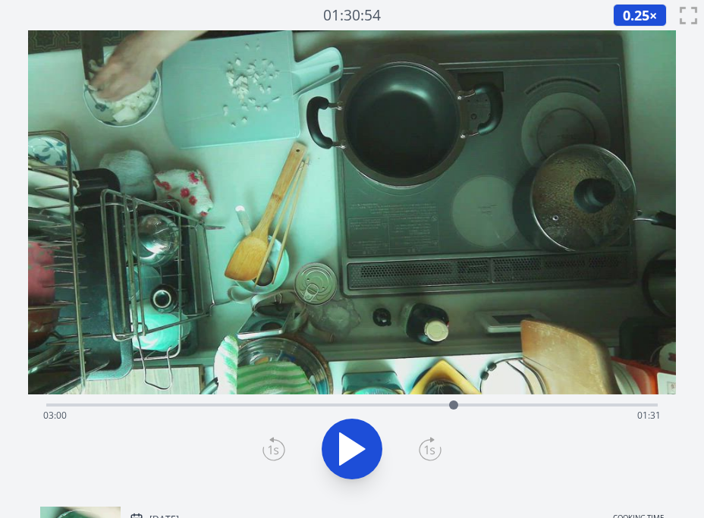
click at [497, 402] on div "Time elapsed: 03:00 Time remaining: 01:31" at bounding box center [351, 403] width 611 height 18
click at [548, 407] on div "Time elapsed: 03:20 Time remaining: 01:12" at bounding box center [351, 416] width 617 height 24
click at [598, 404] on div "Time elapsed: 03:42 Time remaining: 00:49" at bounding box center [351, 416] width 617 height 24
click at [620, 404] on div "Time elapsed: 04:05 Time remaining: 00:27" at bounding box center [351, 416] width 617 height 24
click at [633, 404] on div "Time elapsed: 04:14 Time remaining: 00:17" at bounding box center [351, 416] width 617 height 24
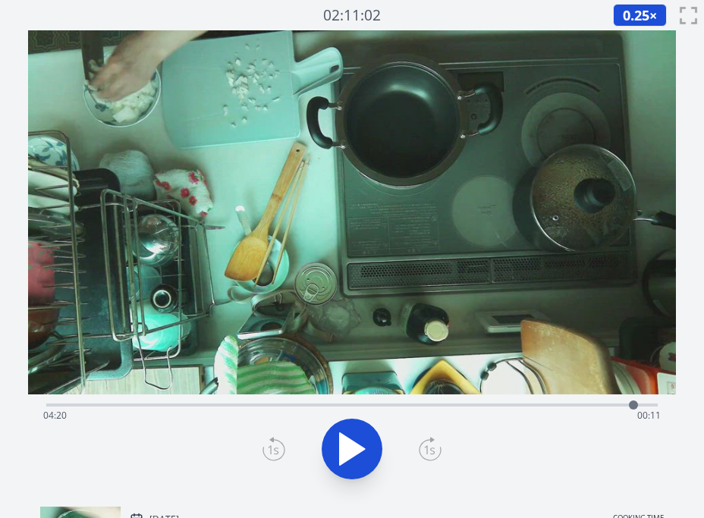
click at [638, 404] on div at bounding box center [633, 405] width 23 height 23
click at [645, 405] on div at bounding box center [638, 405] width 23 height 23
click at [608, 408] on div "Time elapsed: 04:25 Time remaining: 00:06" at bounding box center [351, 416] width 617 height 24
click at [576, 406] on div "Time elapsed: 04:09 Time remaining: 00:22" at bounding box center [351, 416] width 617 height 24
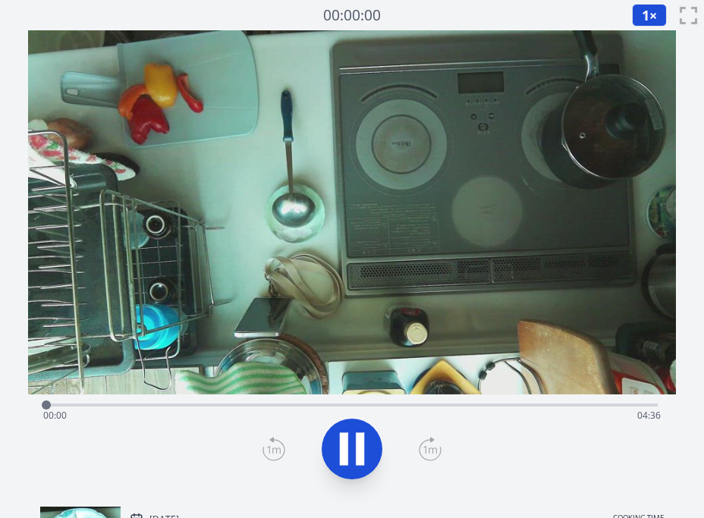
click at [304, 406] on div "Time elapsed: 00:00 Time remaining: 04:36" at bounding box center [351, 416] width 617 height 24
click at [438, 406] on div "Time elapsed: 01:56 Time remaining: 02:40" at bounding box center [351, 416] width 617 height 24
click at [353, 437] on icon at bounding box center [352, 449] width 42 height 42
click at [583, 404] on div "Time elapsed: 01:56 Time remaining: 02:40" at bounding box center [351, 416] width 617 height 24
click at [359, 436] on icon at bounding box center [352, 449] width 42 height 42
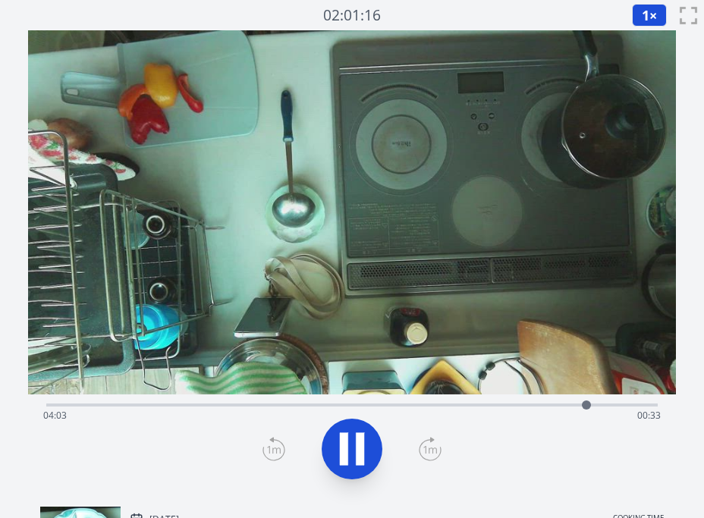
click at [545, 405] on div "Time elapsed: 04:03 Time remaining: 00:33" at bounding box center [351, 416] width 617 height 24
click at [350, 443] on icon at bounding box center [352, 449] width 42 height 42
click at [579, 401] on div "Time elapsed: 03:46 Time remaining: 00:49" at bounding box center [351, 403] width 611 height 18
click at [606, 404] on div "Time elapsed: 04:00 Time remaining: 00:36" at bounding box center [351, 416] width 617 height 24
click at [622, 407] on div "Time elapsed: 04:12 Time remaining: 00:24" at bounding box center [351, 416] width 617 height 24
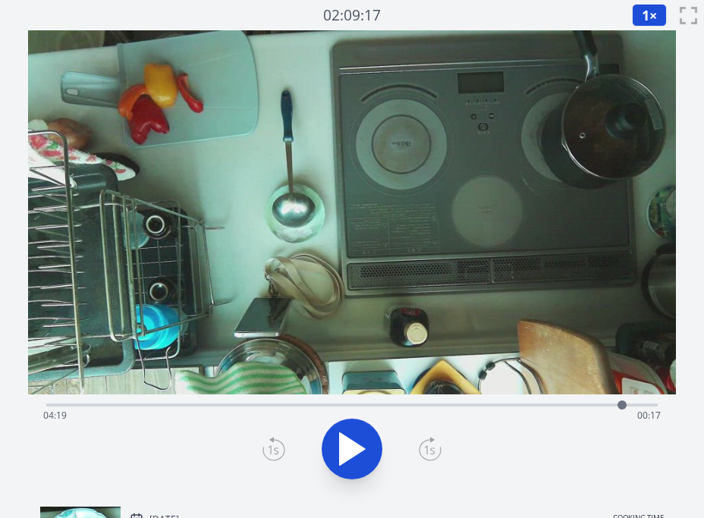
click at [368, 402] on div "Time elapsed: 04:19 Time remaining: 00:17" at bounding box center [351, 403] width 611 height 18
click at [334, 406] on div "Time elapsed: 02:25 Time remaining: 02:11" at bounding box center [351, 416] width 617 height 24
click at [303, 404] on div "Time elapsed: 02:09 Time remaining: 02:27" at bounding box center [351, 416] width 617 height 24
click at [448, 404] on div "Time elapsed: 01:55 Time remaining: 02:40" at bounding box center [351, 416] width 617 height 24
click at [505, 406] on div "Time elapsed: 03:01 Time remaining: 01:35" at bounding box center [351, 416] width 617 height 24
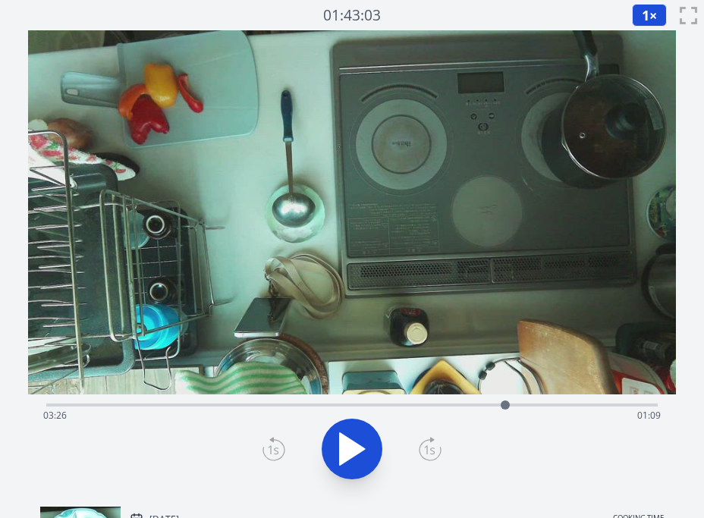
click at [548, 404] on div "Time elapsed: 03:26 Time remaining: 01:09" at bounding box center [351, 416] width 617 height 24
click at [583, 404] on div "Time elapsed: 03:46 Time remaining: 00:50" at bounding box center [351, 416] width 617 height 24
click at [610, 406] on div "Time elapsed: 04:01 Time remaining: 00:34" at bounding box center [351, 416] width 617 height 24
